Goal: Task Accomplishment & Management: Use online tool/utility

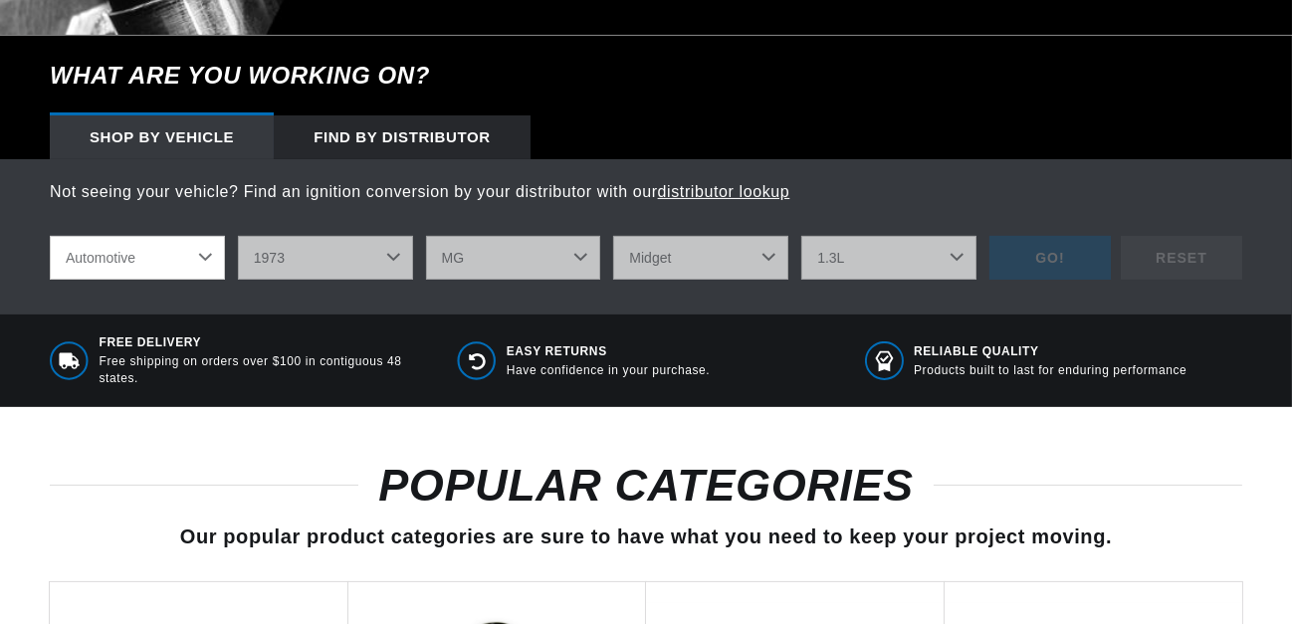
select select "1973"
select select "MG"
select select "Midget"
select select "1.3L"
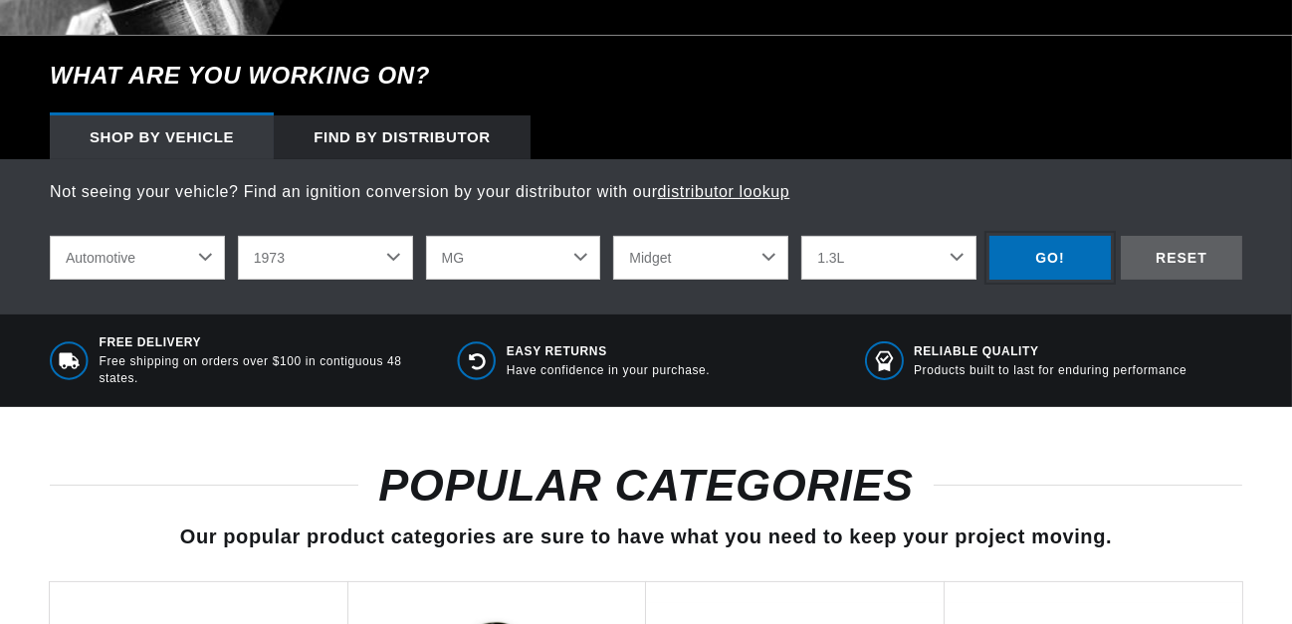
scroll to position [0, 1113]
click at [1036, 253] on div "GO!" at bounding box center [1049, 258] width 121 height 45
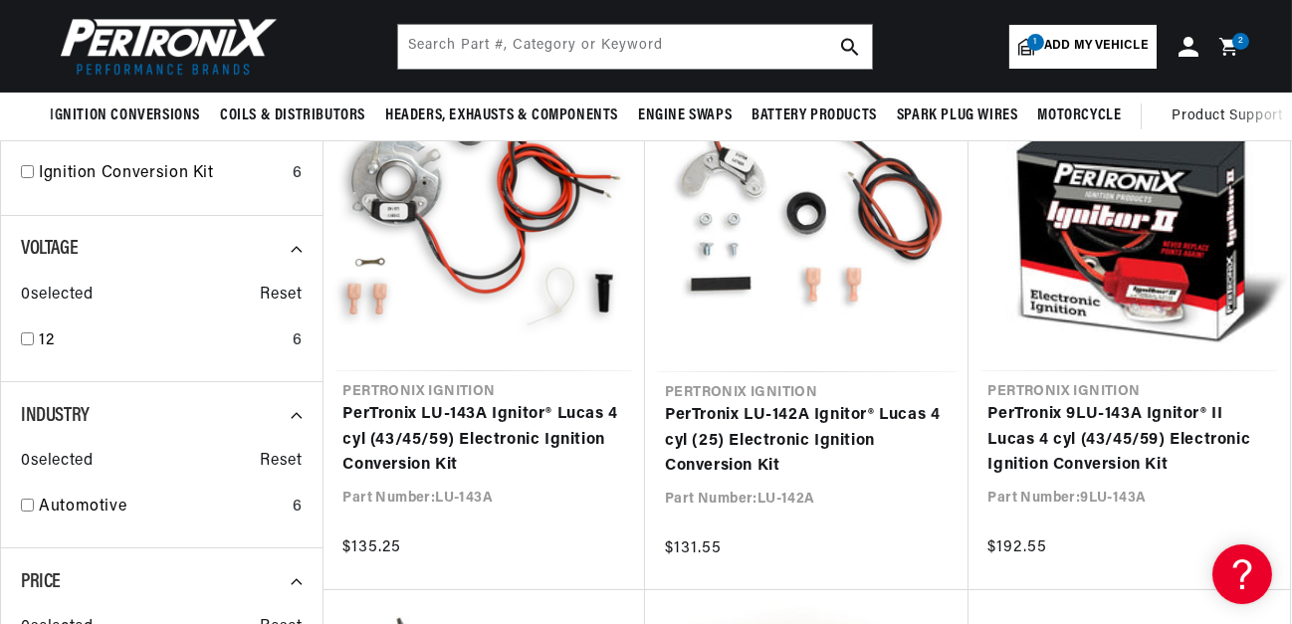
scroll to position [0, 1113]
